Goal: Find specific page/section: Find specific page/section

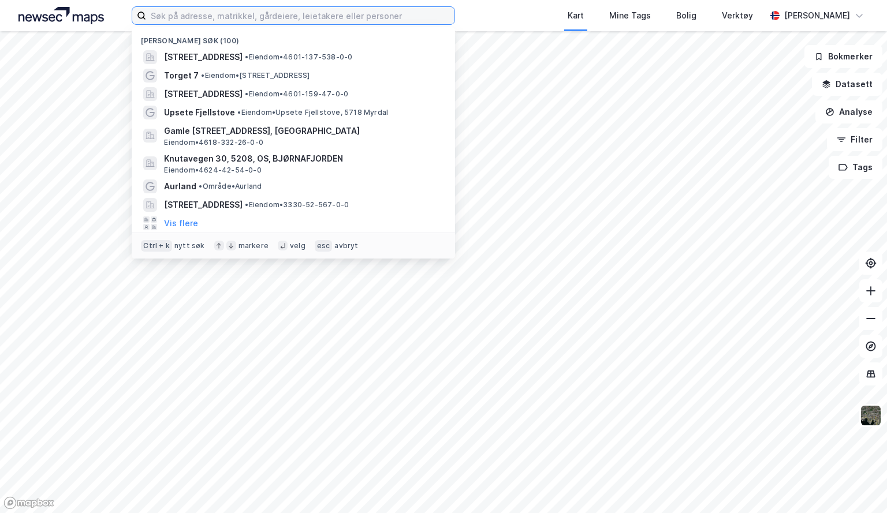
click at [421, 13] on input at bounding box center [300, 15] width 308 height 17
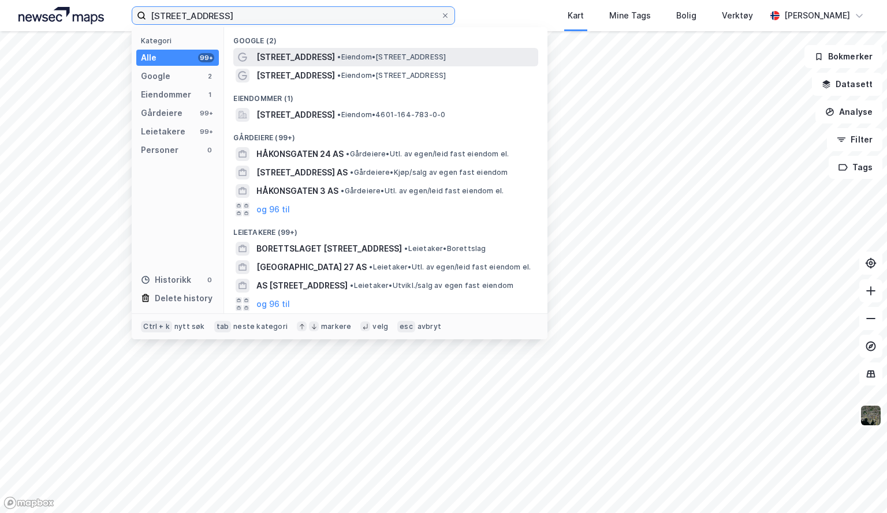
type input "[STREET_ADDRESS]"
click at [345, 55] on span "• Eiendom • [STREET_ADDRESS]" at bounding box center [391, 57] width 109 height 9
